Goal: Answer question/provide support: Answer question/provide support

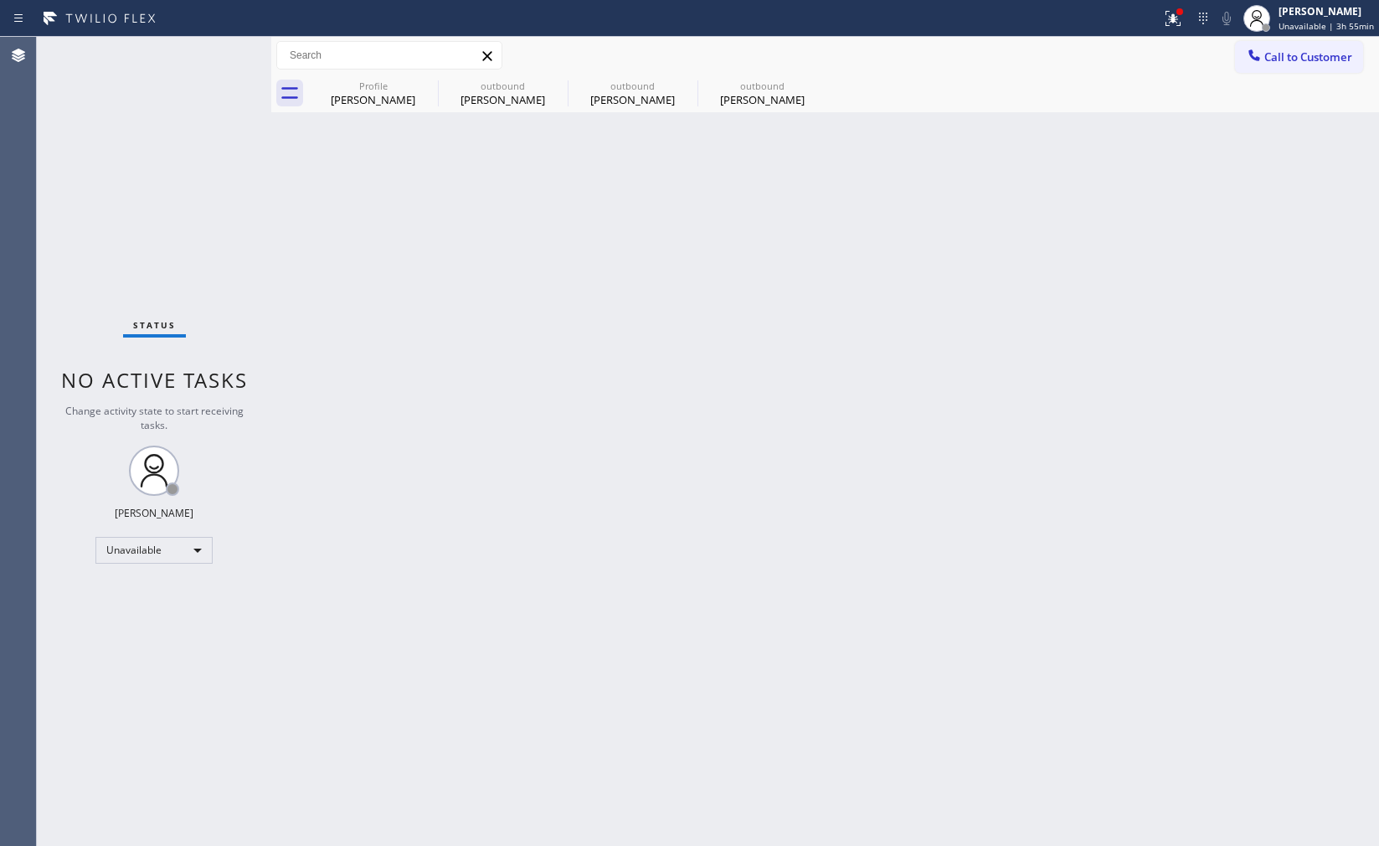
click at [725, 89] on div "outbound" at bounding box center [762, 86] width 126 height 13
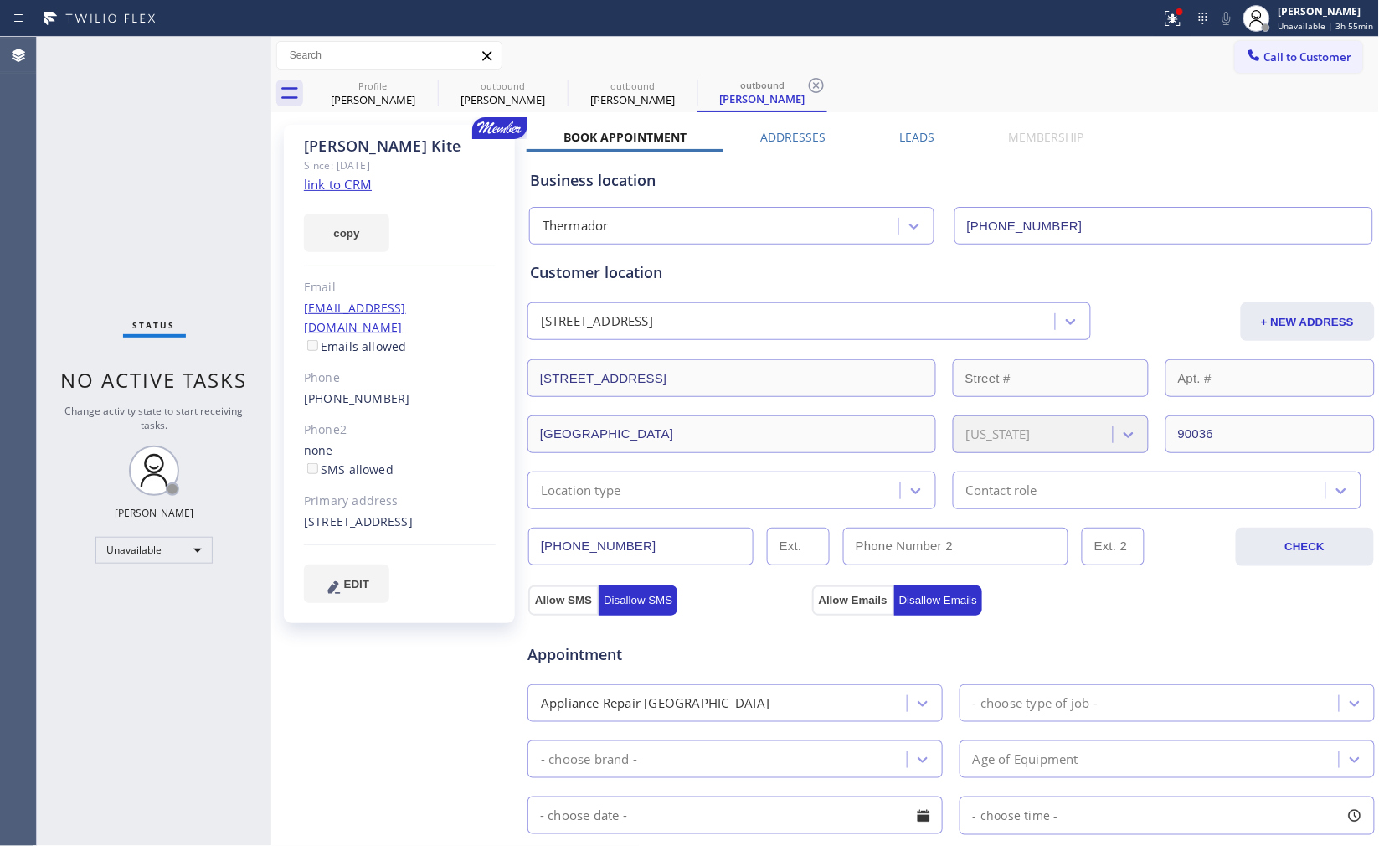
click at [1219, 155] on div "Business location Thermador [PHONE_NUMBER]" at bounding box center [951, 198] width 849 height 92
click at [1249, 59] on icon at bounding box center [1254, 54] width 11 height 11
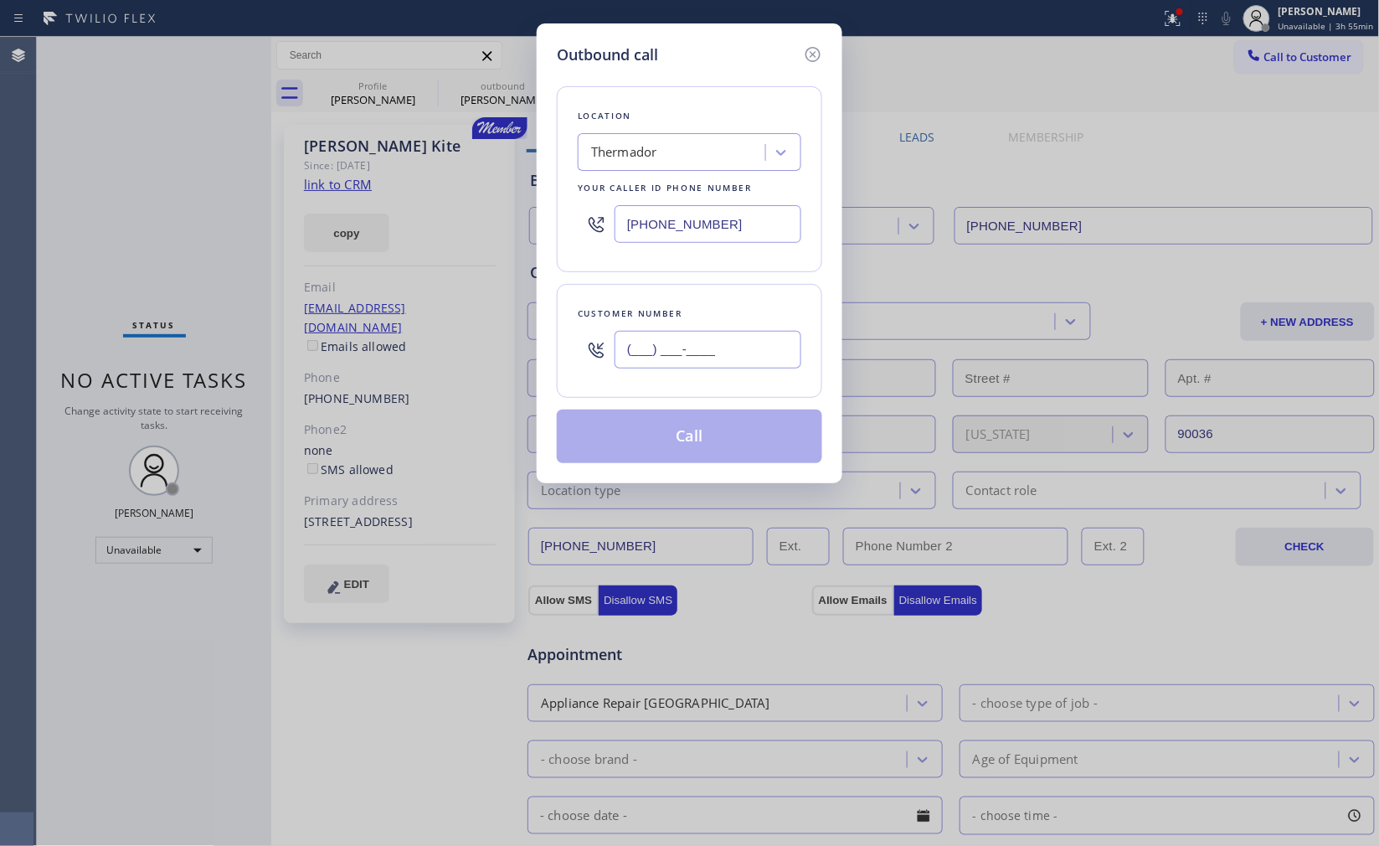
click at [744, 348] on input "(___) ___-____" at bounding box center [708, 350] width 187 height 38
paste input "323) 495-2355"
type input "[PHONE_NUMBER]"
click at [757, 304] on div "Customer number [PHONE_NUMBER]" at bounding box center [690, 341] width 266 height 114
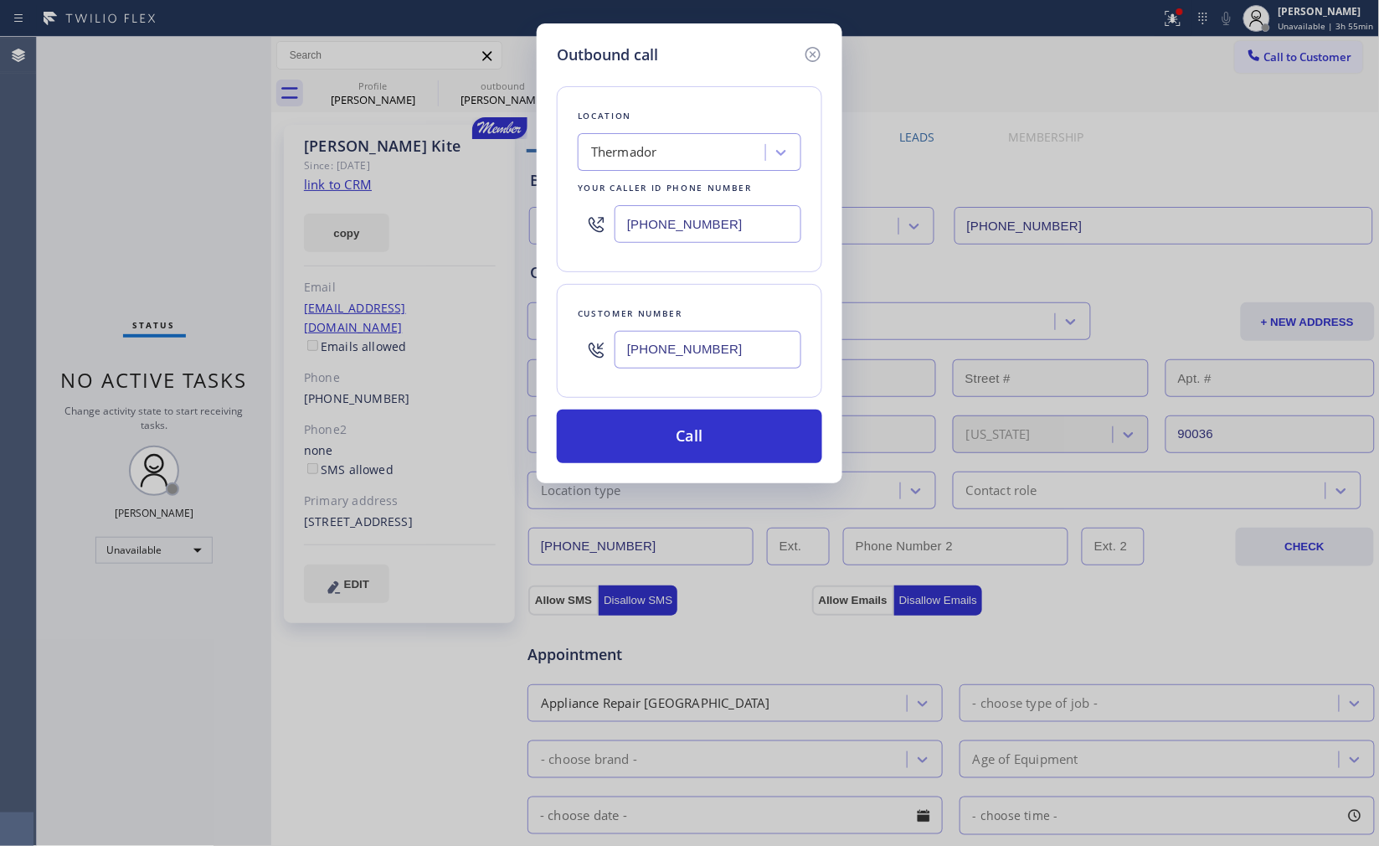
click at [757, 304] on div "Customer number [PHONE_NUMBER]" at bounding box center [690, 341] width 266 height 114
click at [745, 386] on div "Customer number [PHONE_NUMBER]" at bounding box center [690, 341] width 266 height 114
click at [730, 437] on button "Call" at bounding box center [690, 437] width 266 height 54
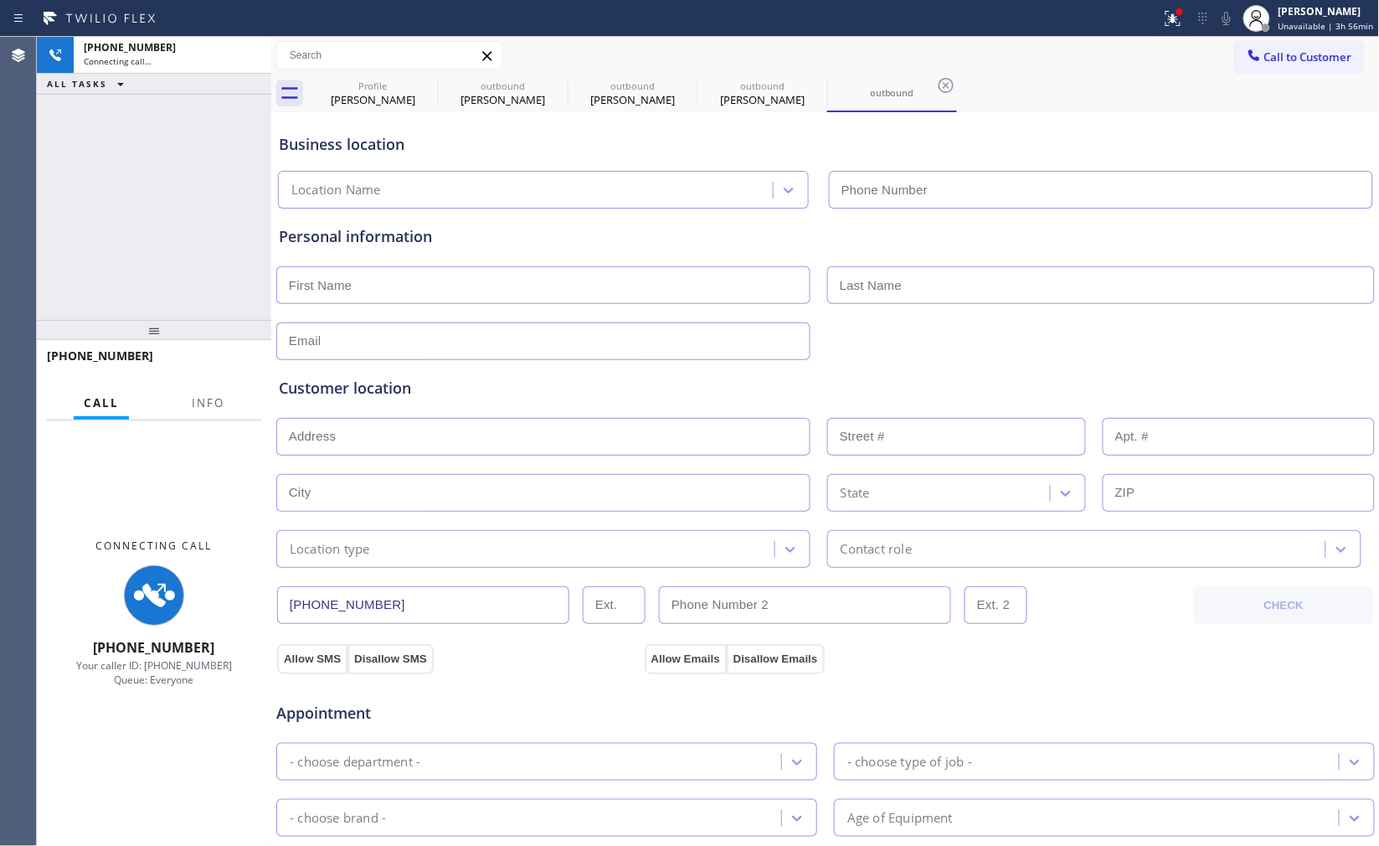
type input "[PHONE_NUMBER]"
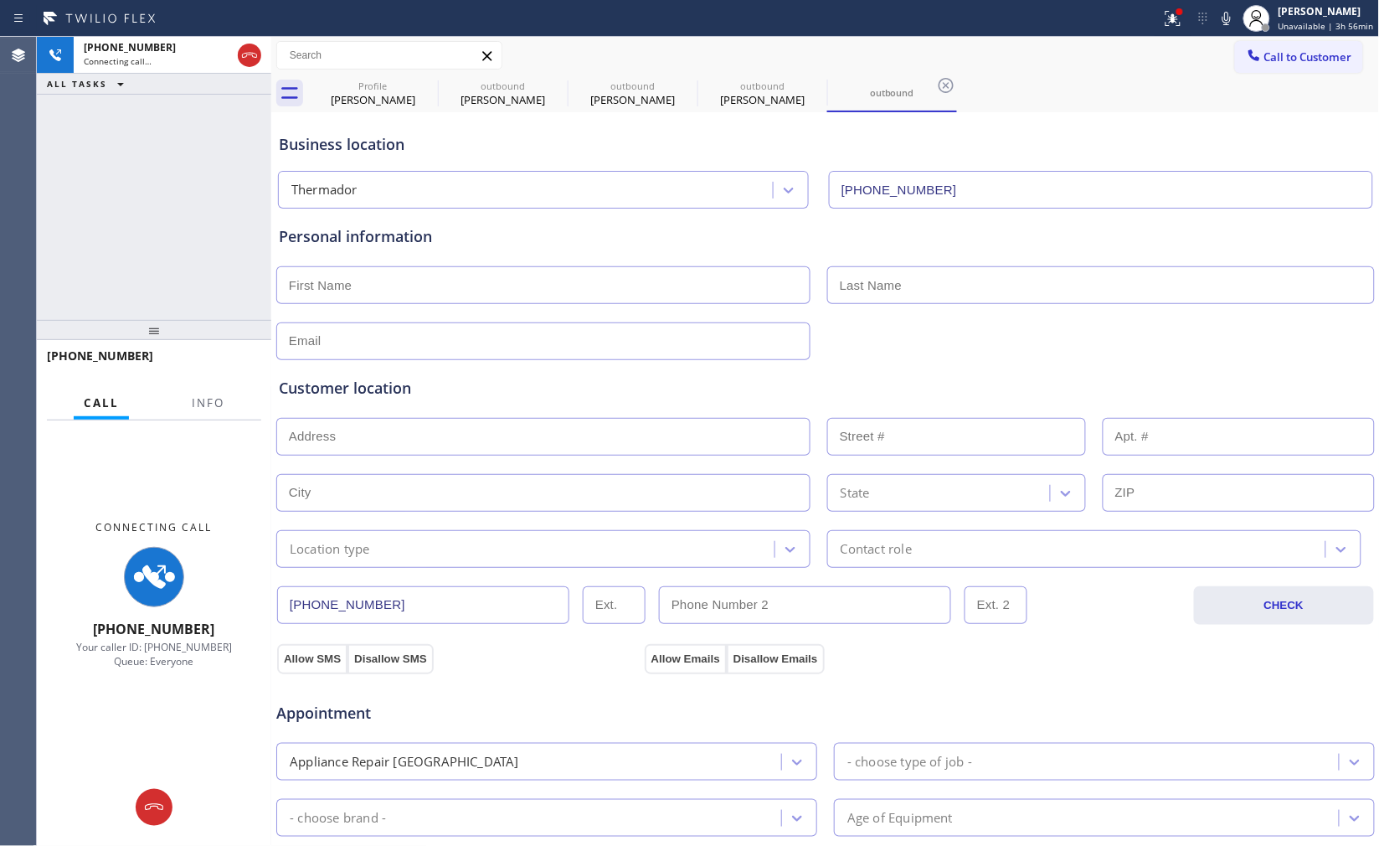
click at [205, 177] on div "[PHONE_NUMBER] Connecting call… ALL TASKS ALL TASKS ACTIVE TASKS TASKS IN WRAP …" at bounding box center [154, 178] width 235 height 283
click at [759, 88] on div "outbound" at bounding box center [762, 86] width 126 height 13
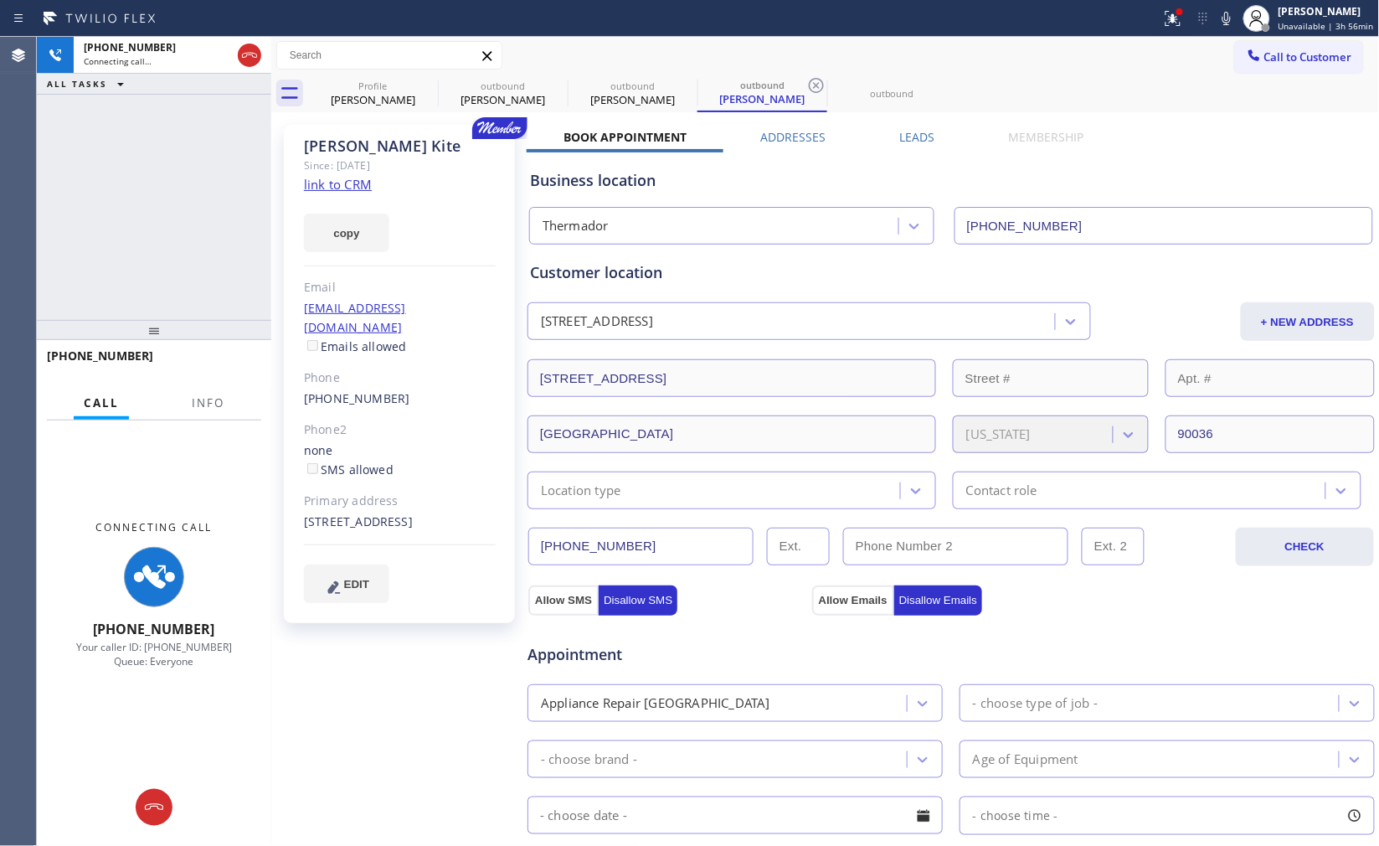
click at [352, 182] on link "link to CRM" at bounding box center [338, 184] width 68 height 17
click at [1217, 21] on icon at bounding box center [1227, 18] width 20 height 20
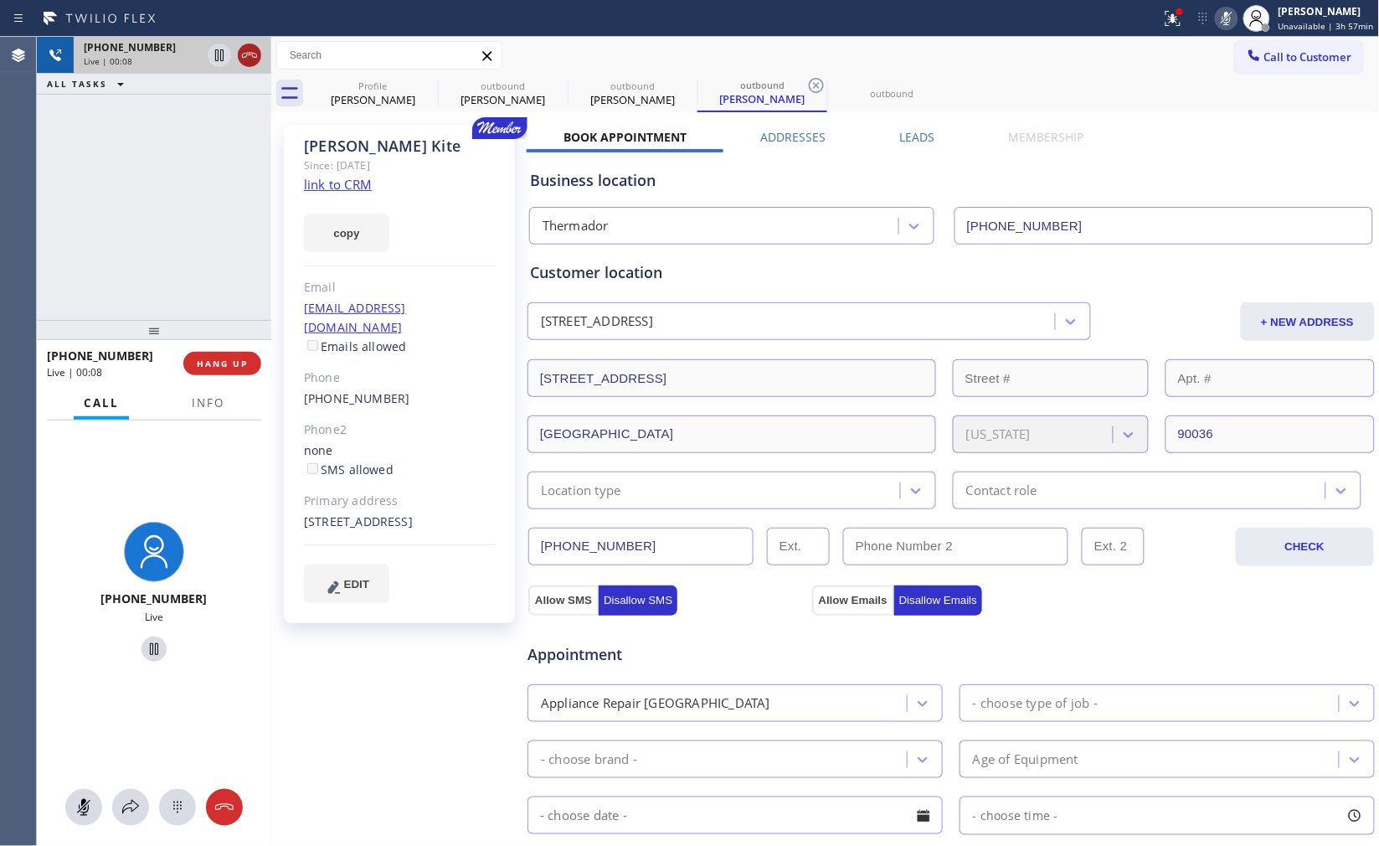
click at [252, 52] on icon at bounding box center [250, 55] width 20 height 20
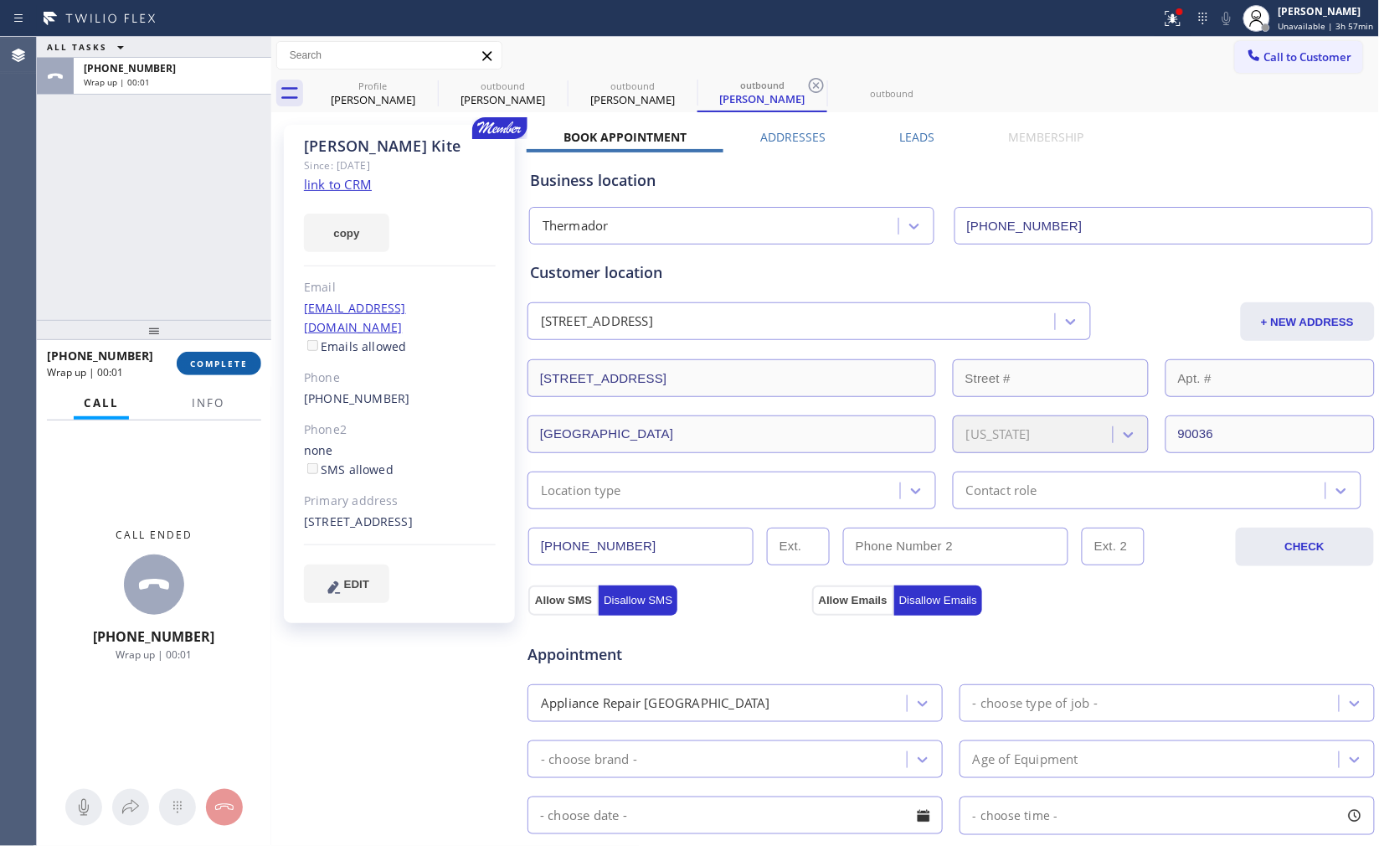
click at [221, 365] on span "COMPLETE" at bounding box center [219, 364] width 58 height 12
click at [173, 228] on div "ALL TASKS ALL TASKS ACTIVE TASKS TASKS IN WRAP UP [PHONE_NUMBER] Wrap up | 00:01" at bounding box center [154, 178] width 235 height 283
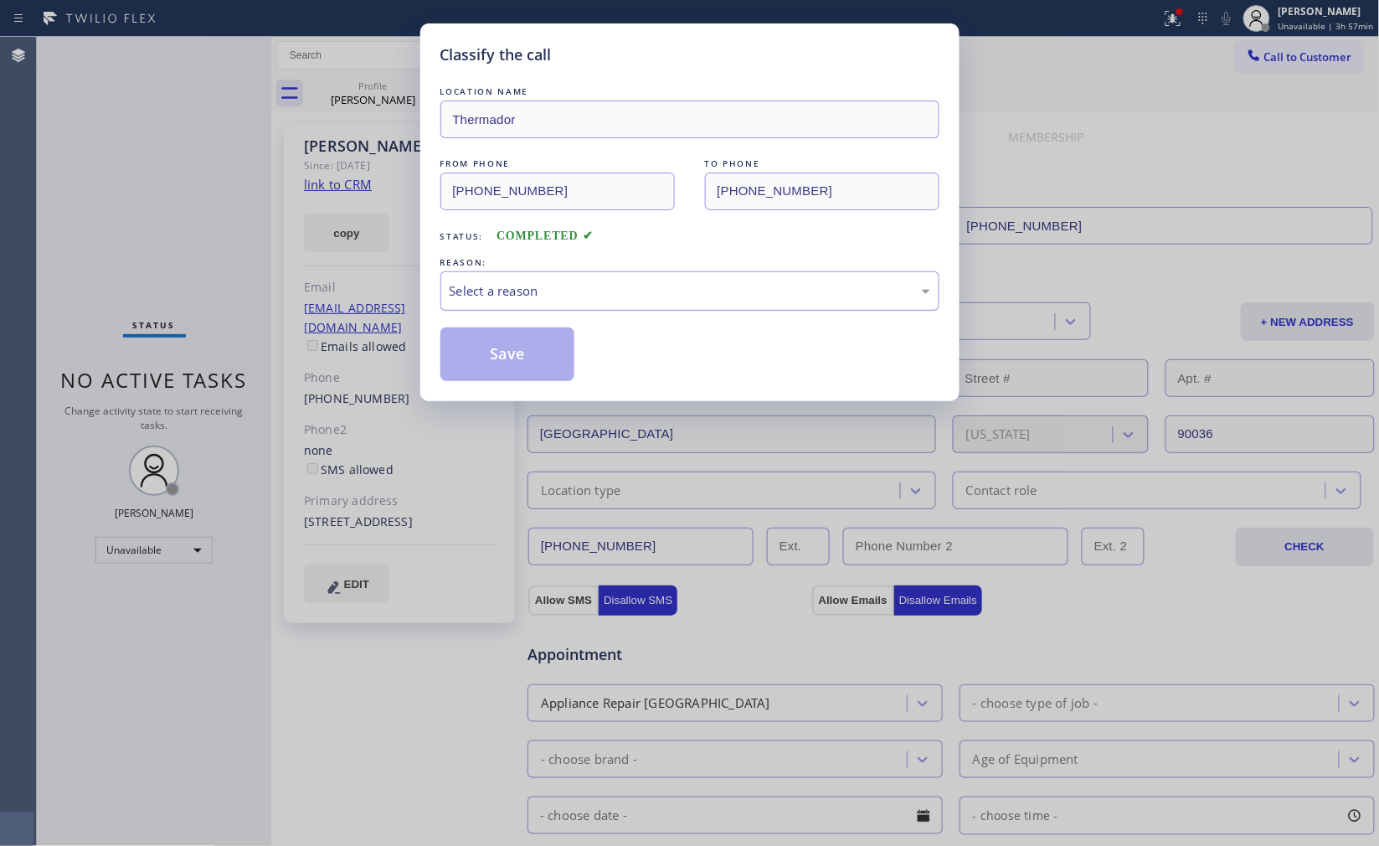
click at [558, 291] on div "Select a reason" at bounding box center [690, 290] width 481 height 19
click at [513, 361] on button "Save" at bounding box center [508, 354] width 135 height 54
